Goal: Information Seeking & Learning: Learn about a topic

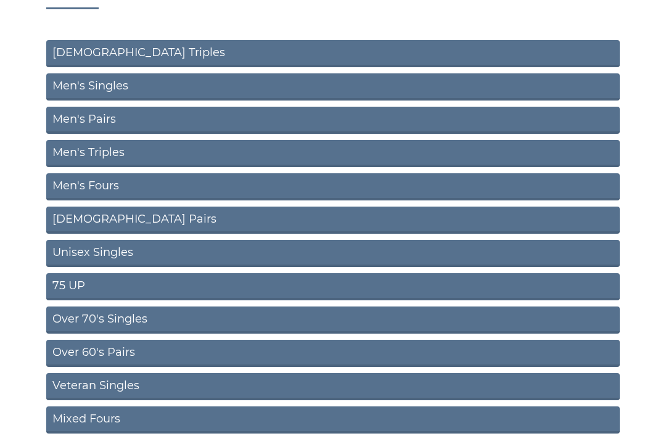
scroll to position [134, 0]
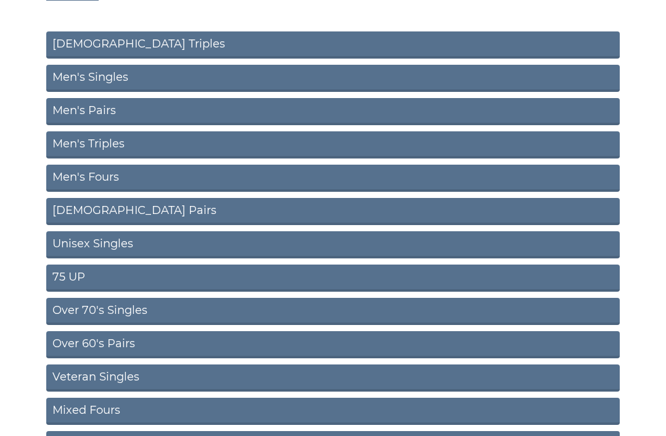
click at [159, 298] on link "Over 70's Singles" at bounding box center [333, 311] width 574 height 27
click at [156, 298] on link "Over 70's Singles" at bounding box center [333, 311] width 574 height 27
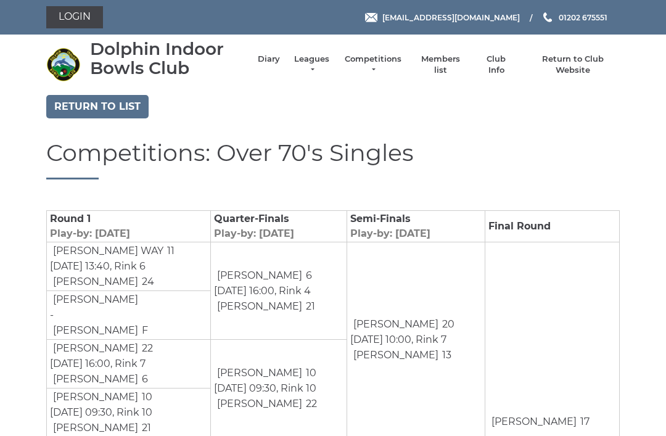
click at [134, 105] on link "Return to list" at bounding box center [97, 106] width 102 height 23
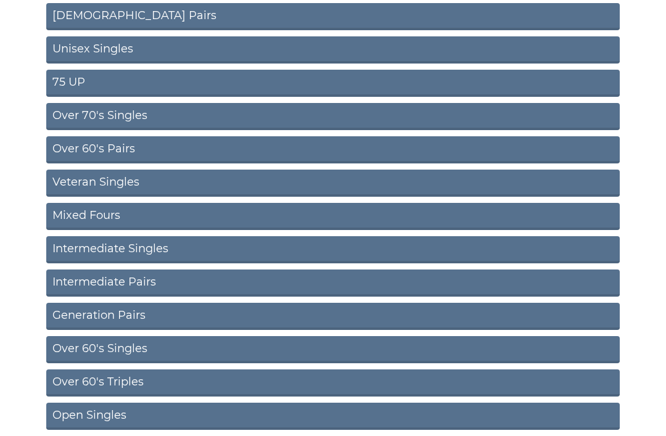
scroll to position [328, 0]
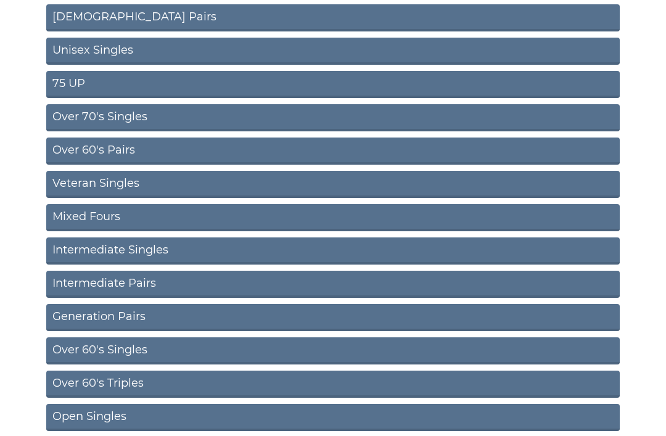
click at [576, 347] on link "Over 60's Singles" at bounding box center [333, 350] width 574 height 27
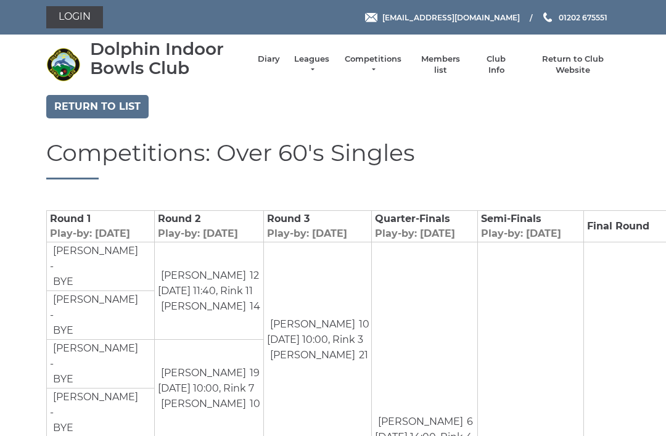
click at [127, 112] on link "Return to list" at bounding box center [97, 106] width 102 height 23
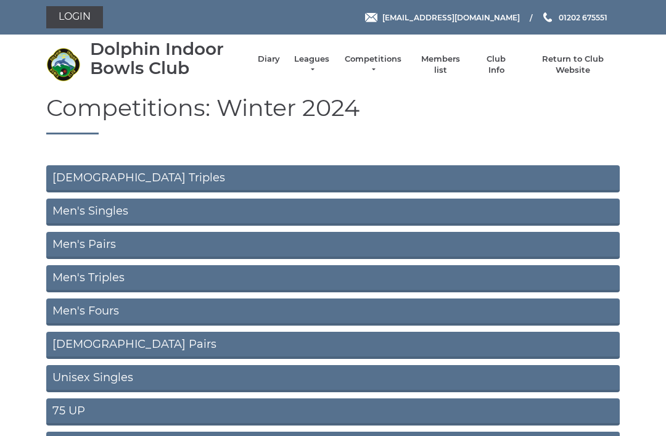
click at [590, 209] on link "Men's Singles" at bounding box center [333, 212] width 574 height 27
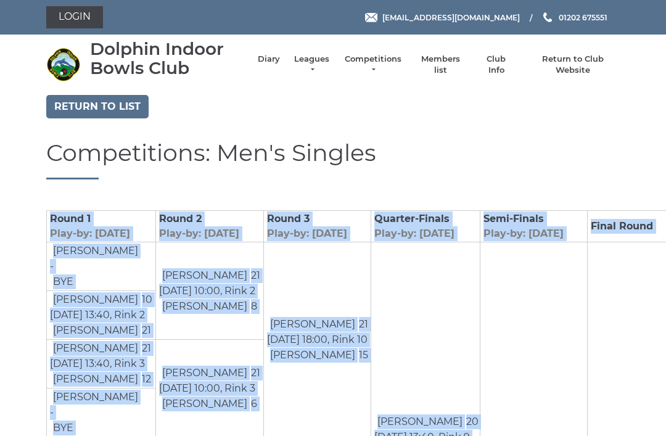
click at [132, 106] on link "Return to list" at bounding box center [97, 106] width 102 height 23
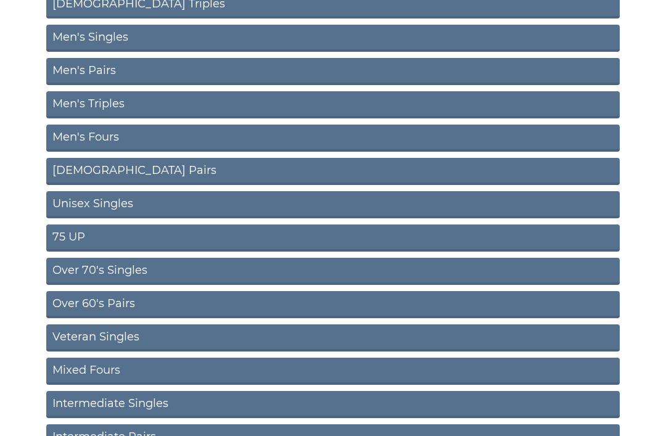
scroll to position [180, 0]
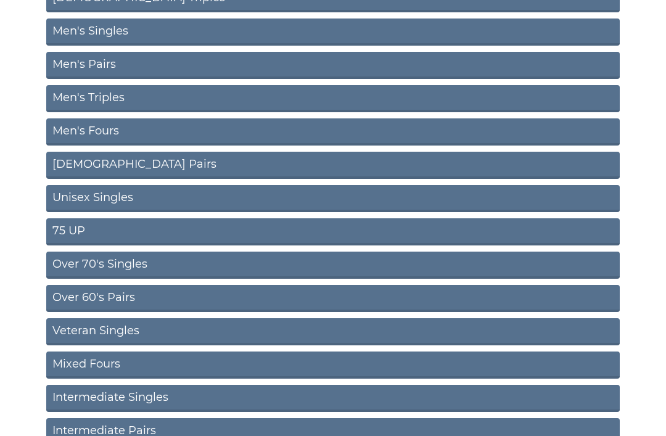
click at [423, 229] on link "75 UP" at bounding box center [333, 232] width 574 height 27
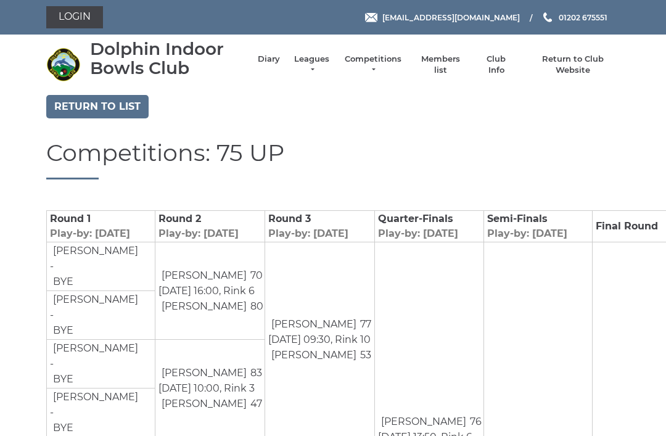
click at [118, 103] on link "Return to list" at bounding box center [97, 106] width 102 height 23
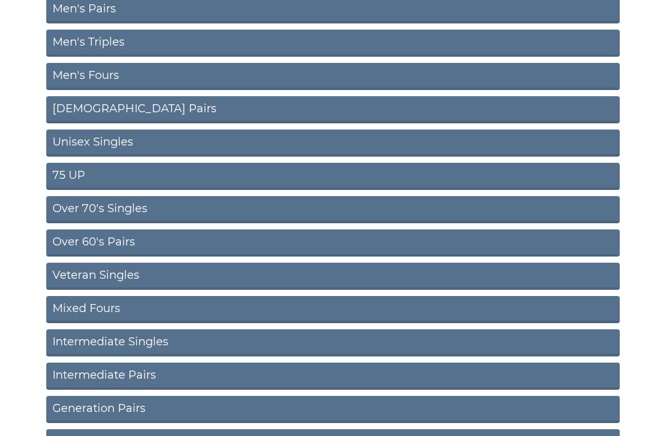
scroll to position [247, 0]
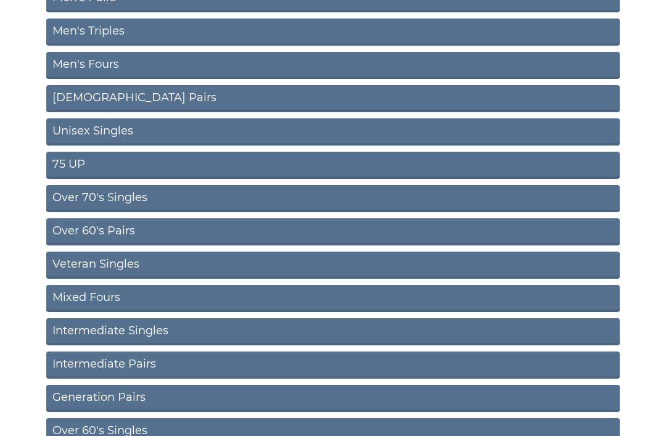
click at [536, 165] on link "75 UP" at bounding box center [333, 165] width 574 height 27
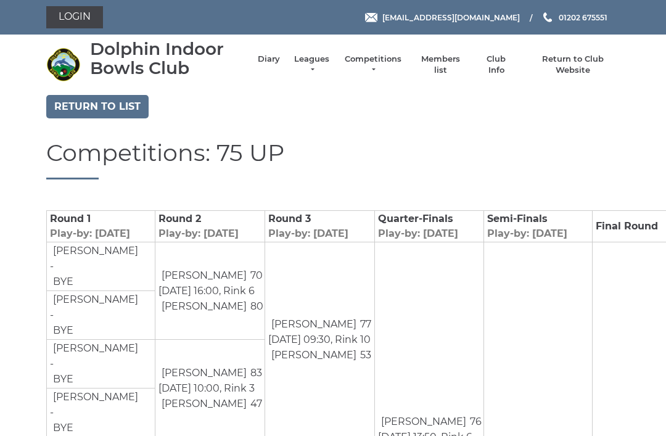
click at [122, 98] on link "Return to list" at bounding box center [97, 106] width 102 height 23
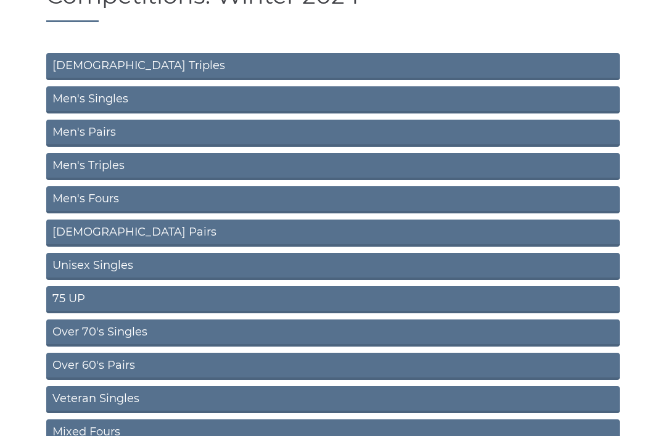
scroll to position [115, 0]
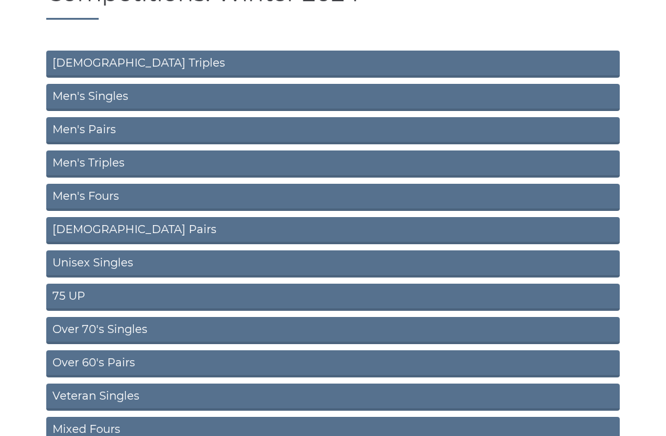
click at [556, 328] on link "Over 70's Singles" at bounding box center [333, 330] width 574 height 27
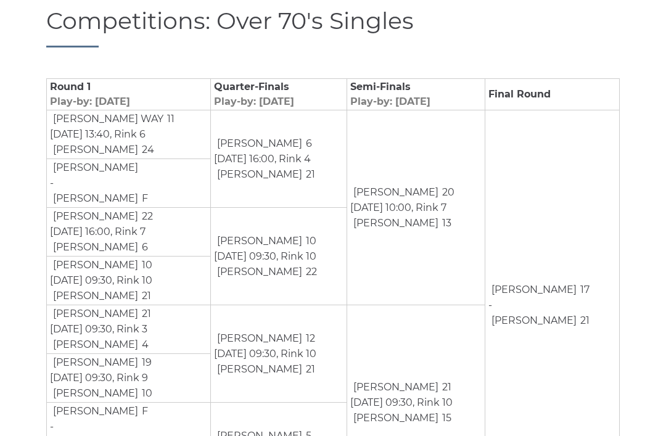
scroll to position [150, 0]
